Goal: Transaction & Acquisition: Purchase product/service

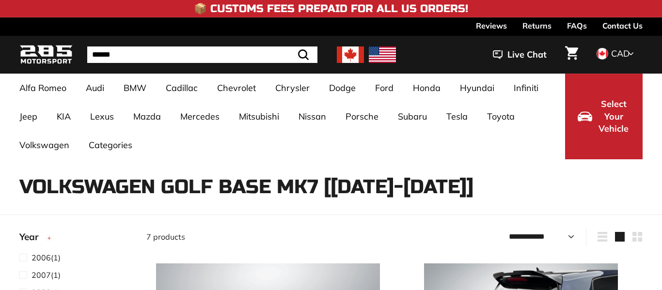
select select "**********"
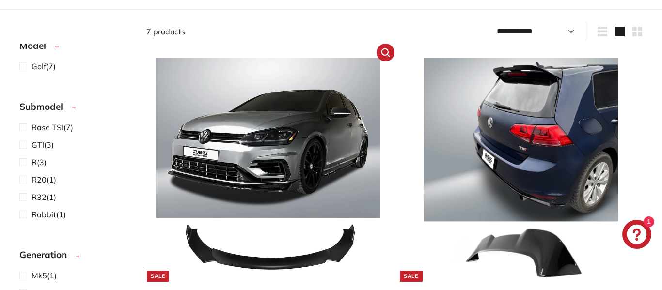
scroll to position [205, 0]
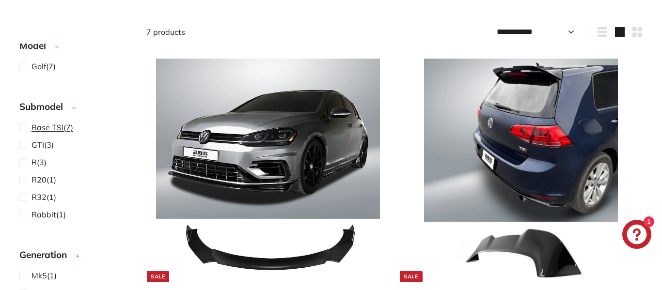
click at [43, 130] on span "Base TSI" at bounding box center [48, 128] width 32 height 10
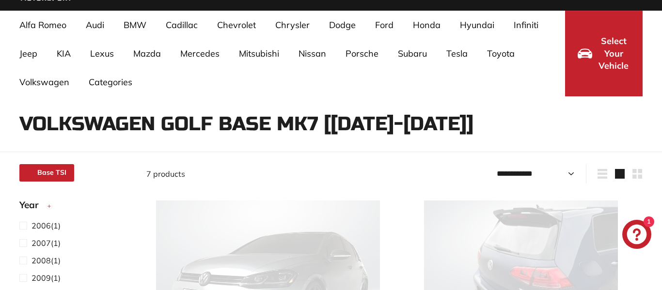
select select "**********"
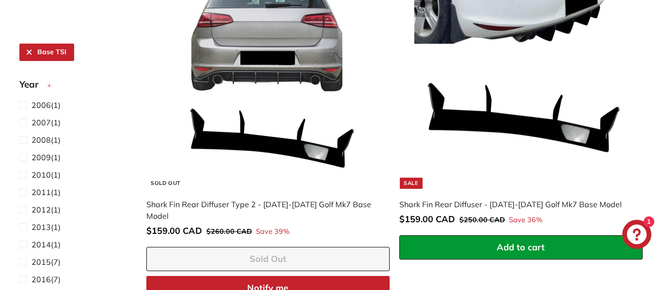
scroll to position [971, 0]
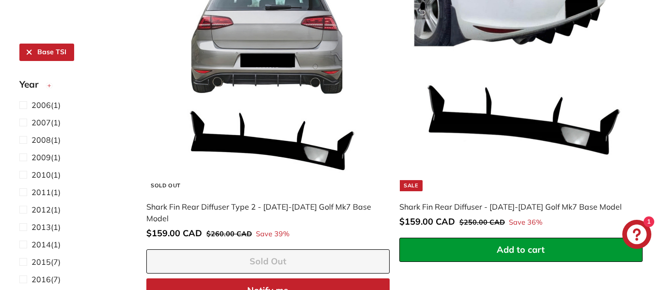
click at [550, 114] on img at bounding box center [521, 80] width 224 height 224
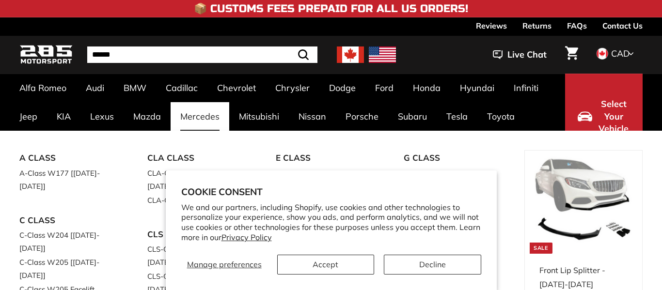
scroll to position [244, 0]
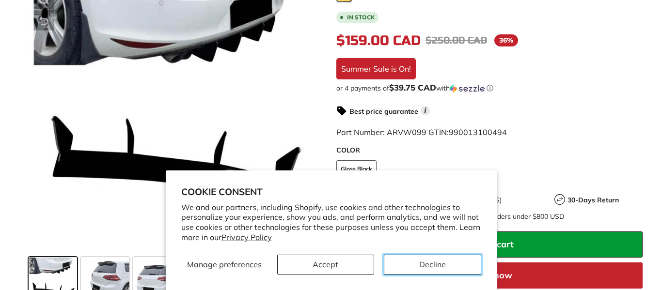
click at [440, 262] on button "Decline" at bounding box center [432, 265] width 97 height 20
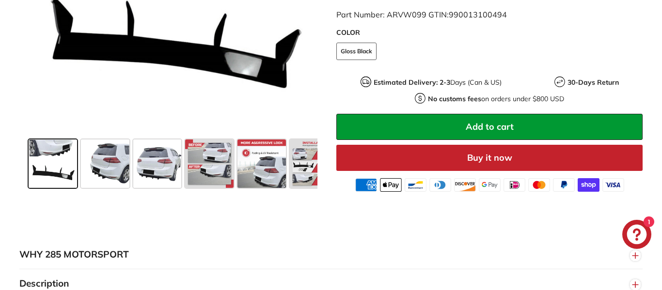
scroll to position [363, 0]
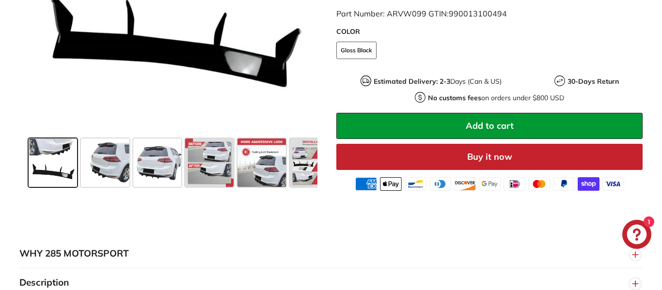
click at [203, 157] on span at bounding box center [209, 163] width 48 height 48
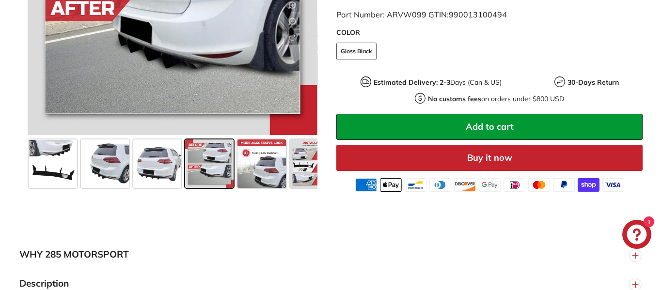
scroll to position [363, 0]
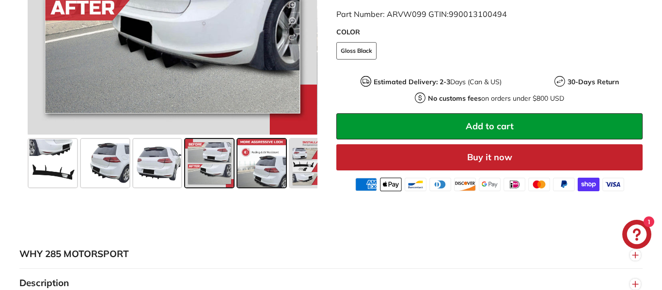
click at [247, 174] on span at bounding box center [261, 163] width 48 height 48
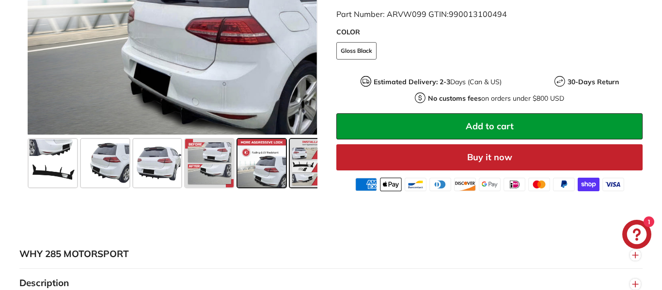
click at [298, 174] on span at bounding box center [314, 163] width 48 height 48
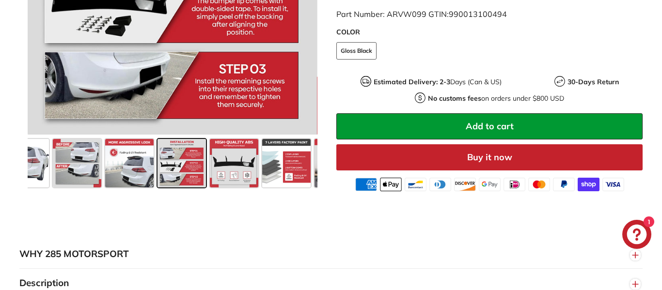
scroll to position [0, 142]
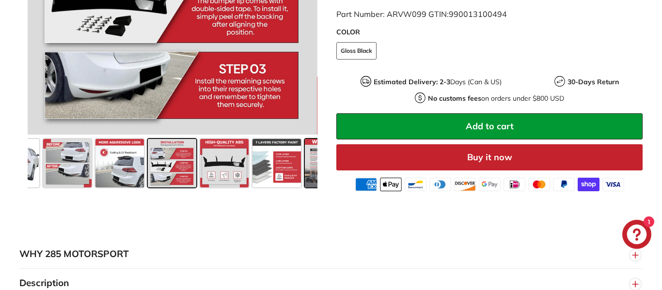
click at [306, 169] on span at bounding box center [329, 163] width 48 height 48
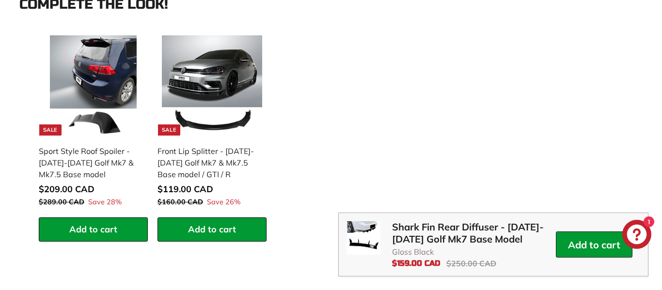
scroll to position [921, 0]
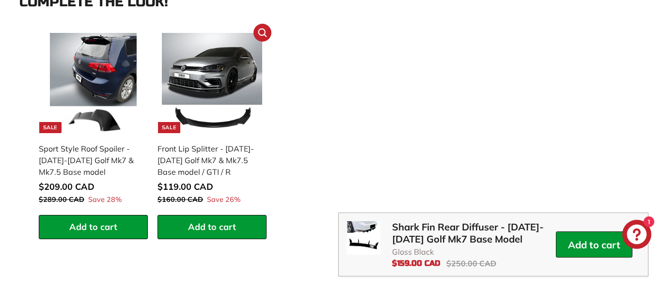
click at [183, 87] on img at bounding box center [212, 83] width 100 height 100
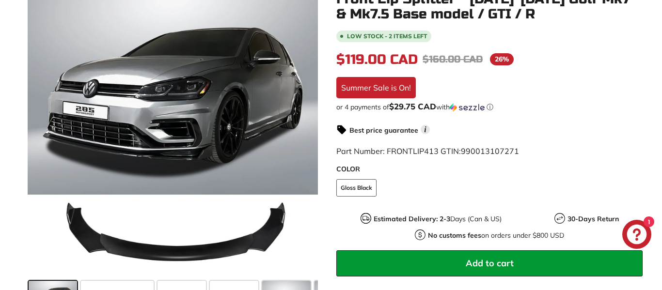
scroll to position [212, 0]
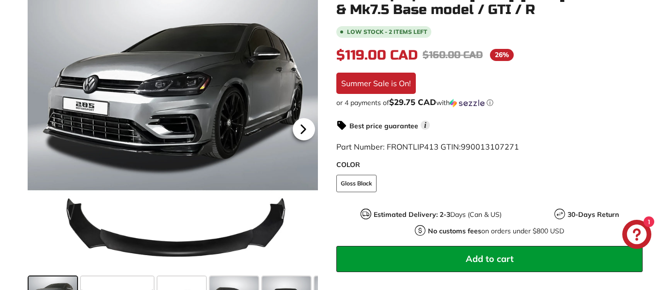
click at [301, 133] on icon at bounding box center [303, 129] width 4 height 8
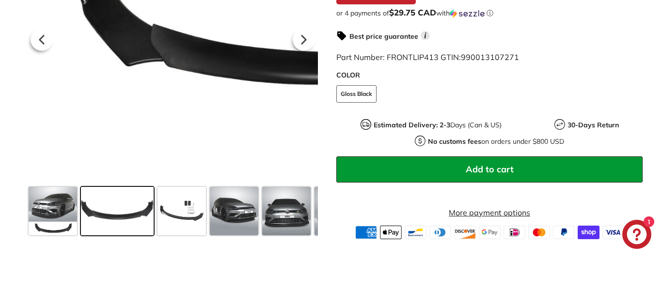
scroll to position [305, 0]
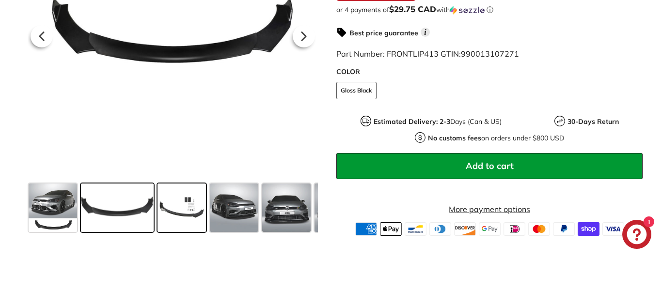
click at [189, 206] on span at bounding box center [182, 208] width 48 height 48
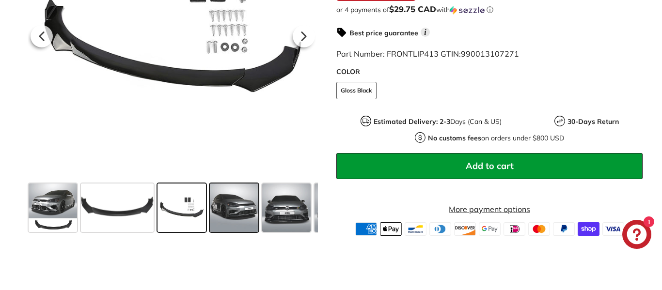
click at [237, 207] on span at bounding box center [234, 208] width 48 height 48
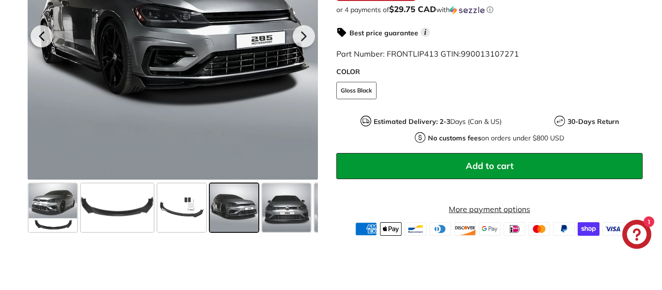
click at [237, 207] on span at bounding box center [234, 208] width 48 height 48
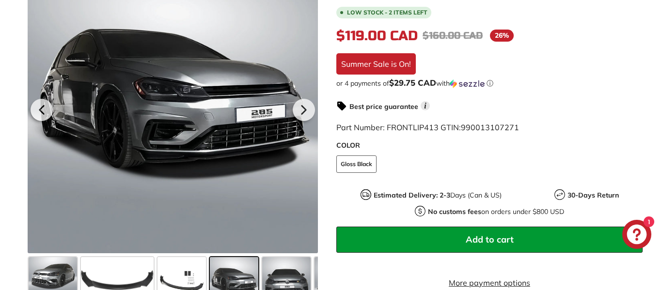
scroll to position [227, 0]
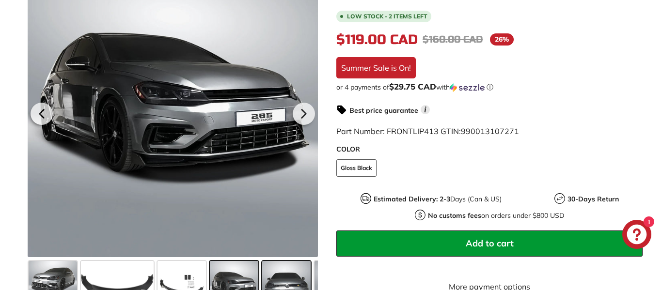
click at [285, 281] on span at bounding box center [286, 285] width 48 height 48
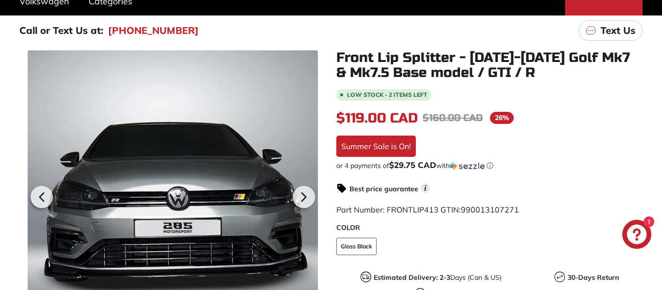
scroll to position [141, 0]
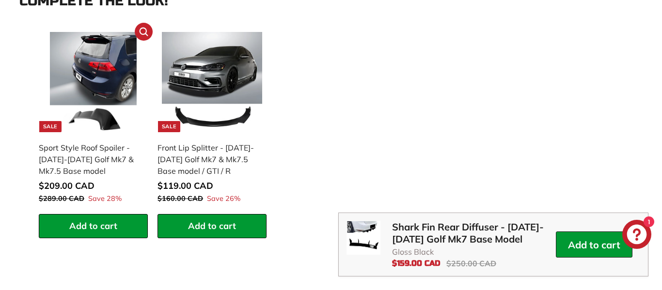
click at [83, 63] on img at bounding box center [93, 82] width 100 height 100
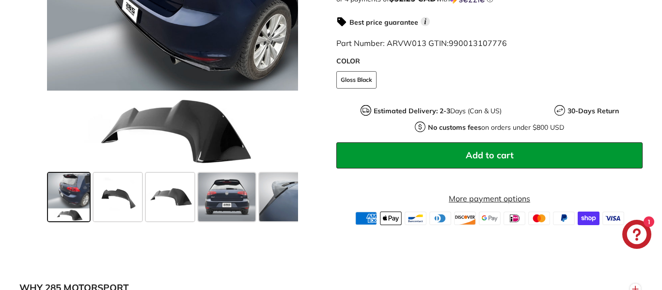
scroll to position [348, 0]
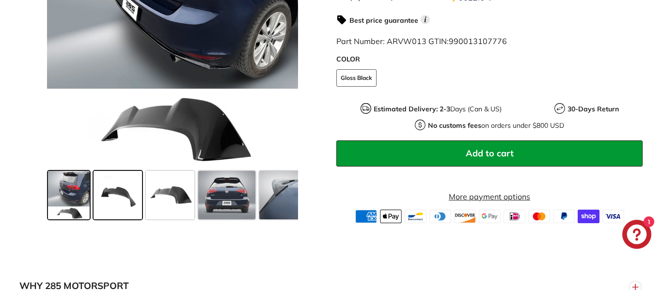
click at [105, 204] on span at bounding box center [118, 195] width 48 height 48
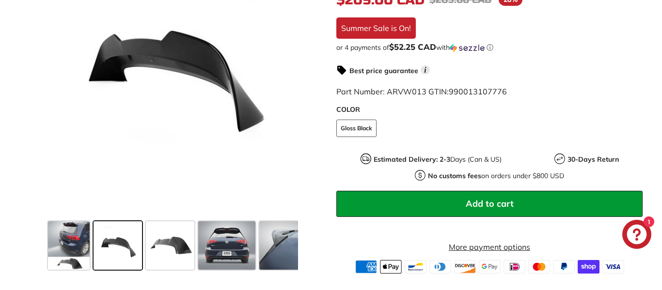
scroll to position [297, 0]
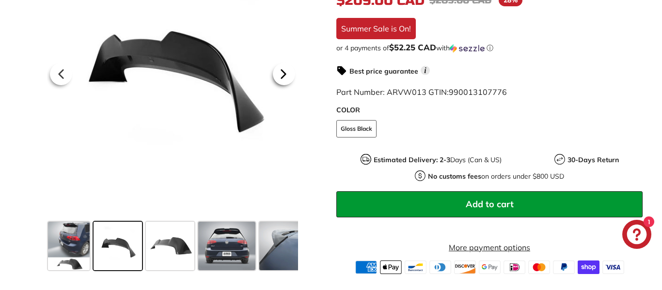
click at [283, 78] on icon at bounding box center [283, 74] width 22 height 22
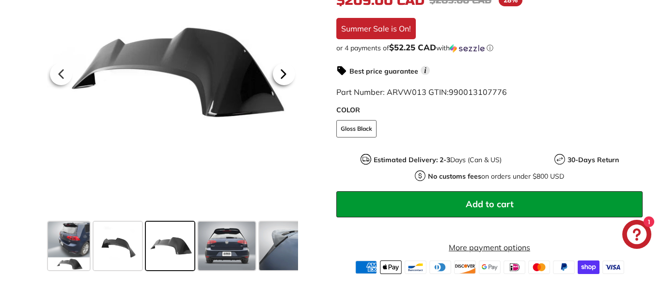
click at [283, 78] on icon at bounding box center [283, 74] width 22 height 22
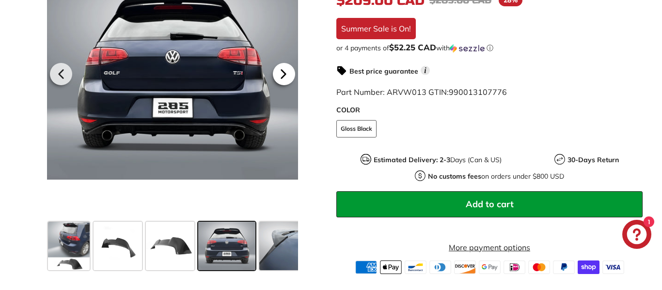
click at [283, 78] on icon at bounding box center [283, 74] width 22 height 22
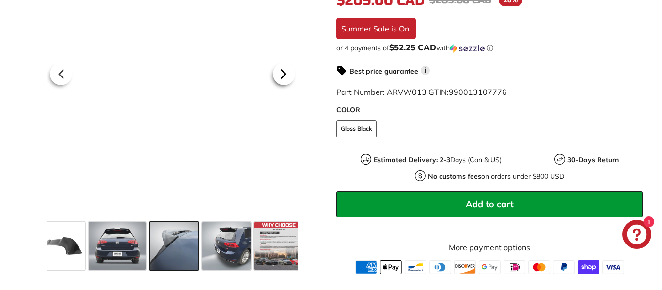
scroll to position [0, 111]
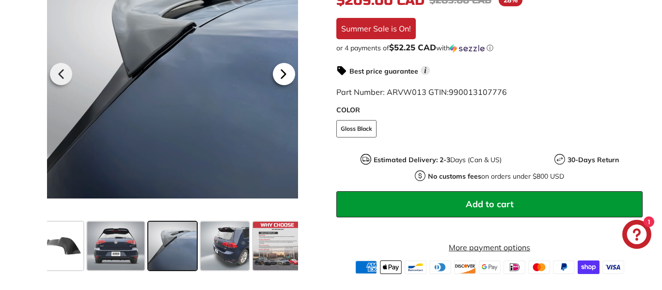
click at [283, 78] on icon at bounding box center [283, 74] width 22 height 22
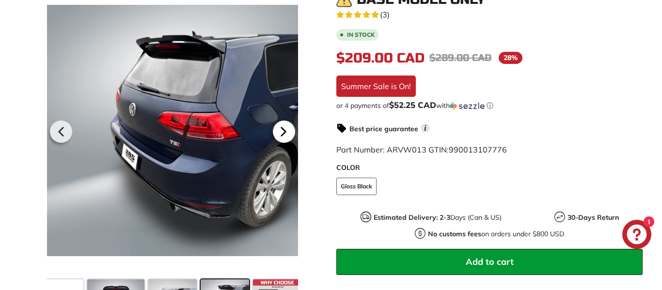
scroll to position [238, 0]
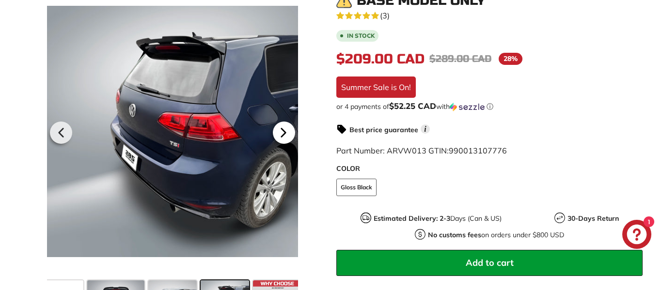
click at [282, 137] on icon at bounding box center [284, 133] width 4 height 8
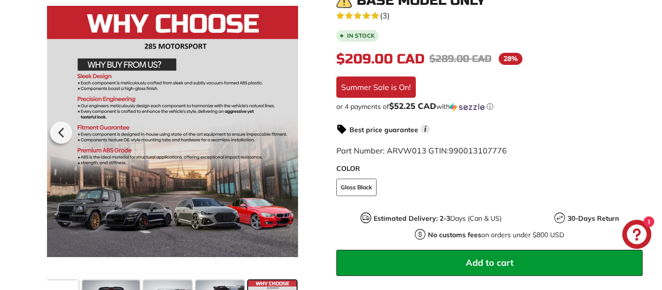
click at [281, 139] on div at bounding box center [173, 131] width 252 height 290
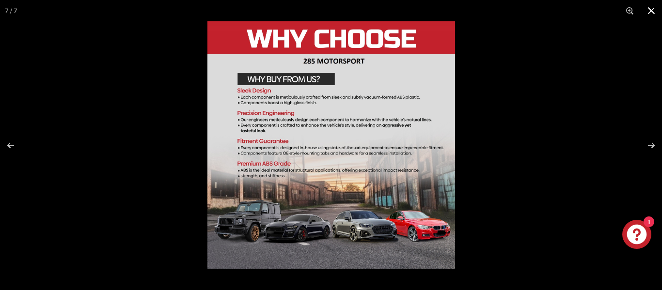
click at [655, 13] on button at bounding box center [651, 10] width 21 height 21
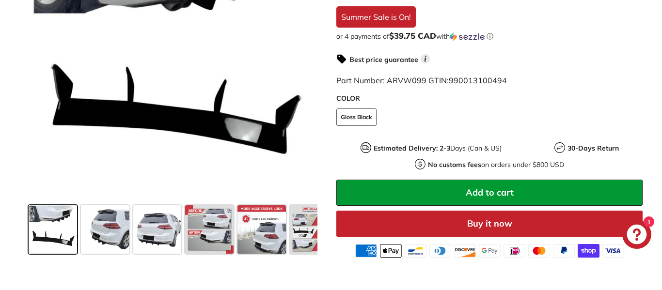
scroll to position [298, 0]
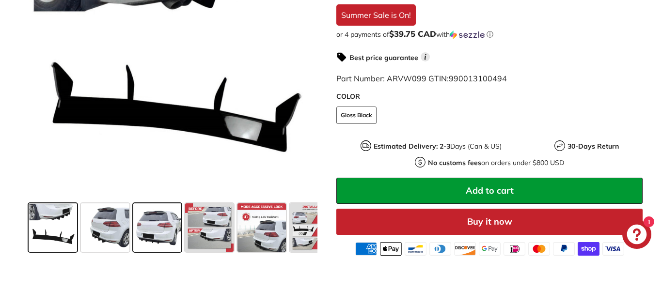
click at [159, 211] on span at bounding box center [157, 228] width 48 height 48
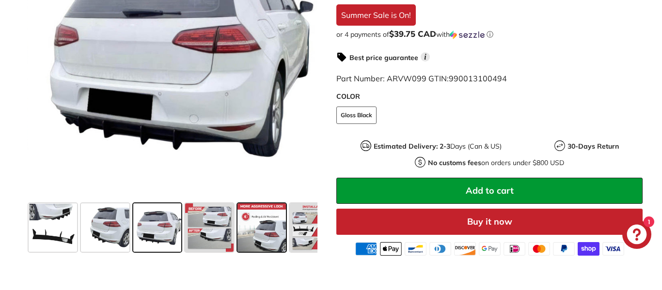
click at [256, 237] on span at bounding box center [261, 228] width 48 height 48
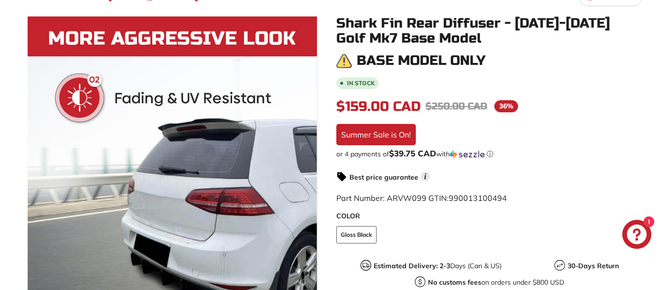
scroll to position [178, 0]
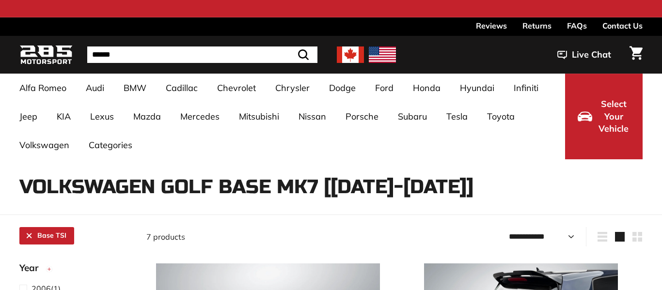
select select "**********"
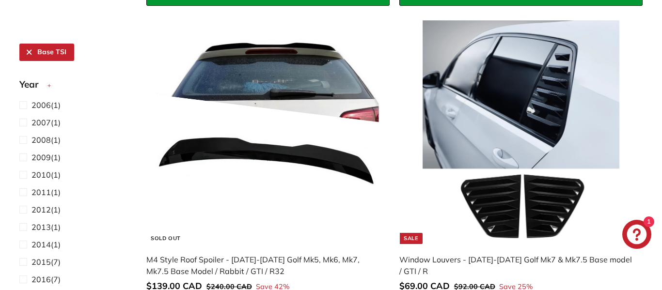
scroll to position [559, 0]
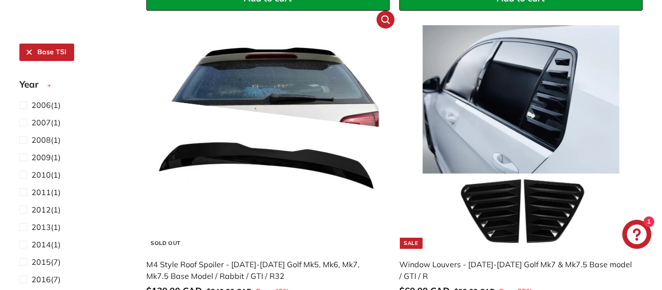
click at [233, 130] on img at bounding box center [268, 137] width 224 height 224
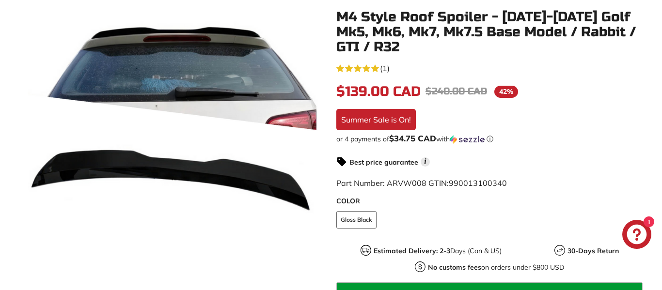
scroll to position [197, 0]
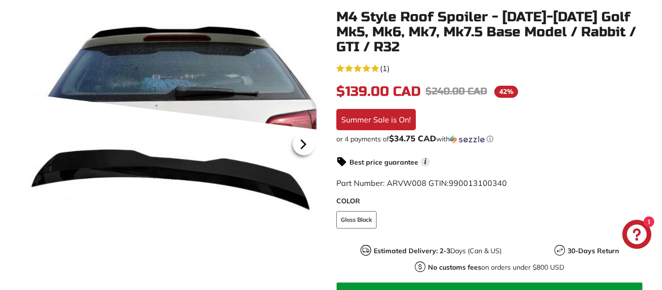
click at [302, 143] on icon at bounding box center [303, 144] width 4 height 8
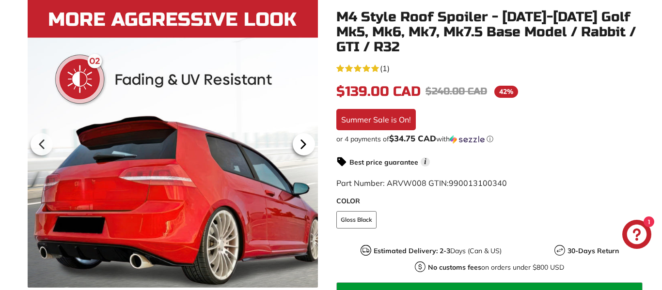
click at [302, 143] on icon at bounding box center [303, 144] width 4 height 8
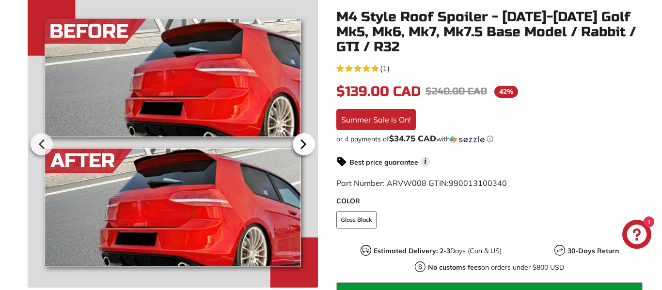
click at [302, 143] on icon at bounding box center [303, 144] width 4 height 8
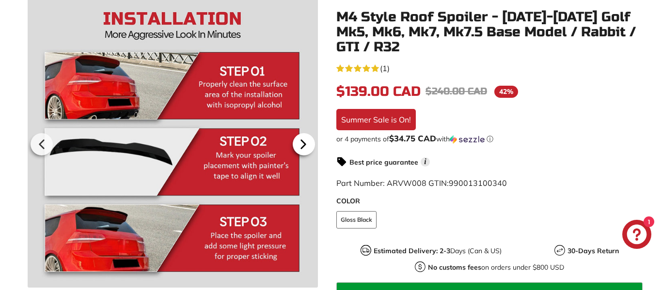
click at [302, 143] on icon at bounding box center [303, 144] width 4 height 8
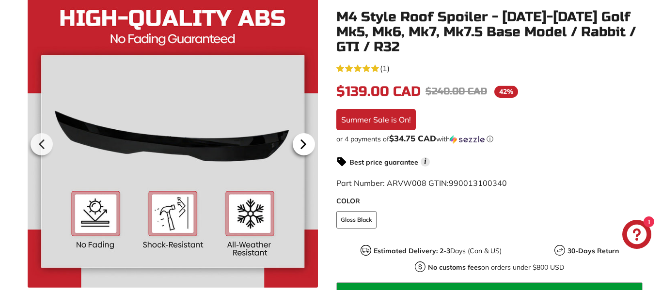
click at [302, 143] on icon at bounding box center [303, 144] width 4 height 8
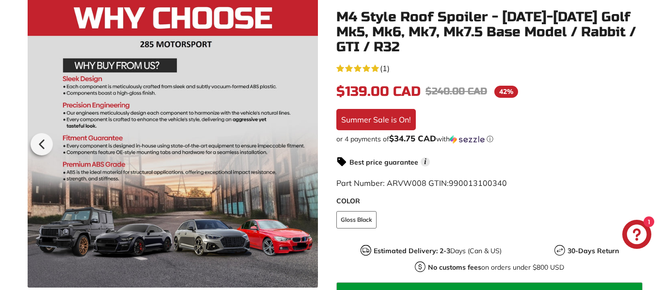
click at [302, 143] on div at bounding box center [173, 143] width 290 height 290
